Goal: Task Accomplishment & Management: Manage account settings

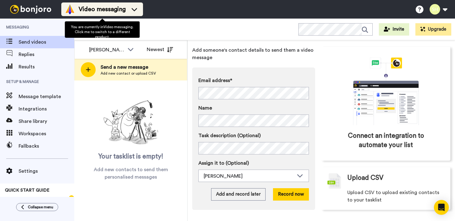
click at [134, 11] on icon at bounding box center [134, 9] width 10 height 6
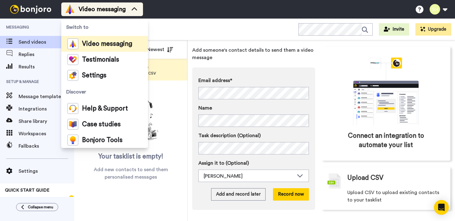
click at [133, 11] on icon at bounding box center [134, 9] width 10 height 6
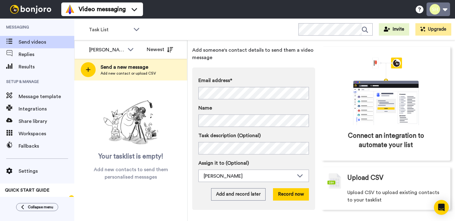
click at [442, 12] on button at bounding box center [438, 9] width 24 height 14
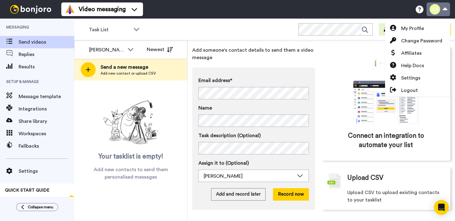
click at [441, 12] on button at bounding box center [438, 9] width 24 height 14
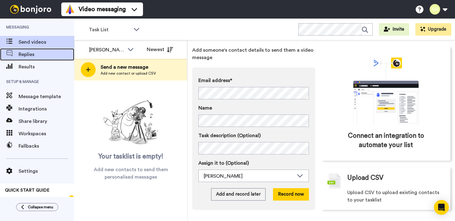
click at [24, 57] on span "Replies" at bounding box center [47, 54] width 56 height 7
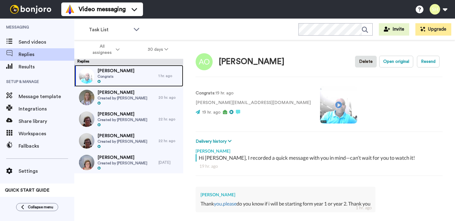
click at [122, 76] on span "Congrats" at bounding box center [115, 76] width 37 height 5
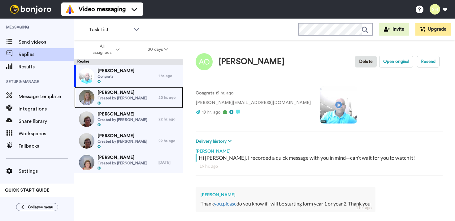
click at [112, 98] on span "Created by [PERSON_NAME]" at bounding box center [122, 98] width 50 height 5
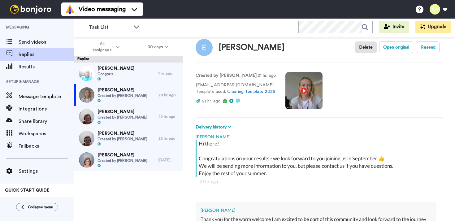
scroll to position [11, 0]
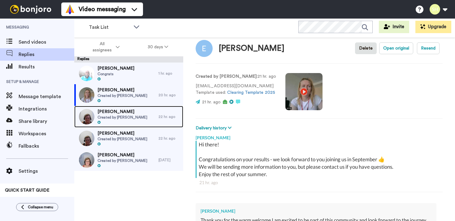
click at [108, 115] on span "Created by [PERSON_NAME]" at bounding box center [122, 117] width 50 height 5
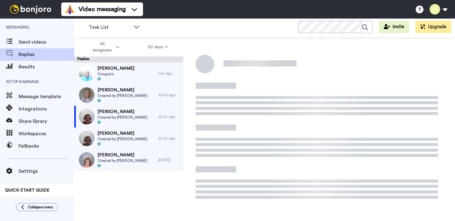
type textarea "x"
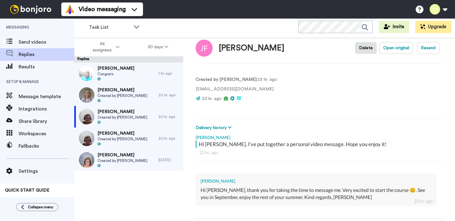
scroll to position [5, 0]
